Goal: Browse casually

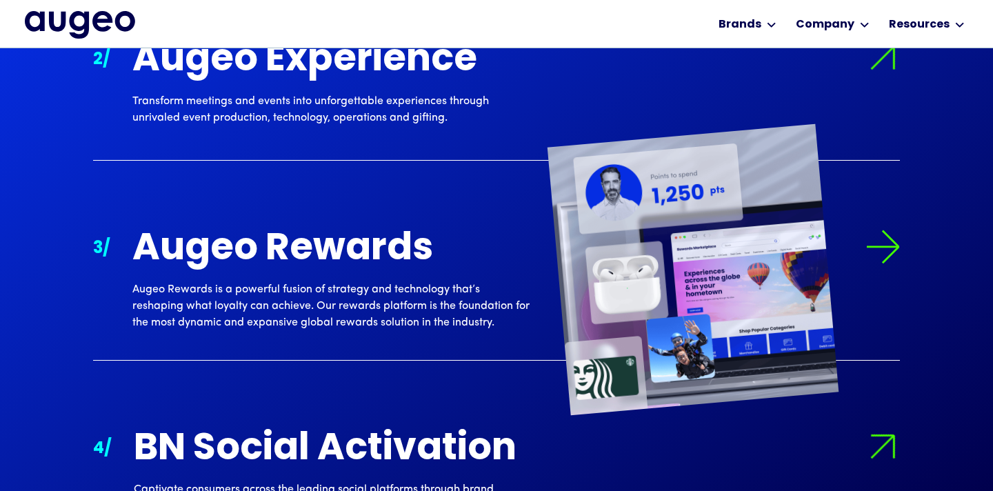
scroll to position [1625, 0]
